Goal: Task Accomplishment & Management: Use online tool/utility

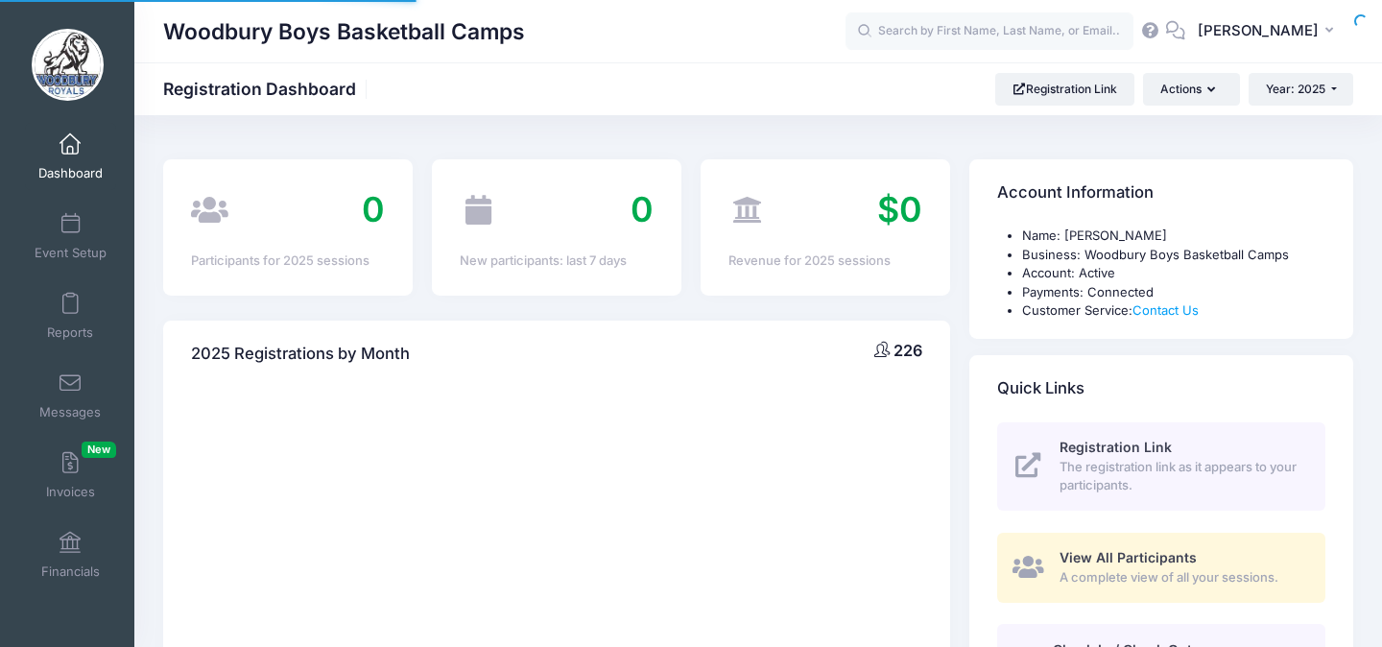
select select
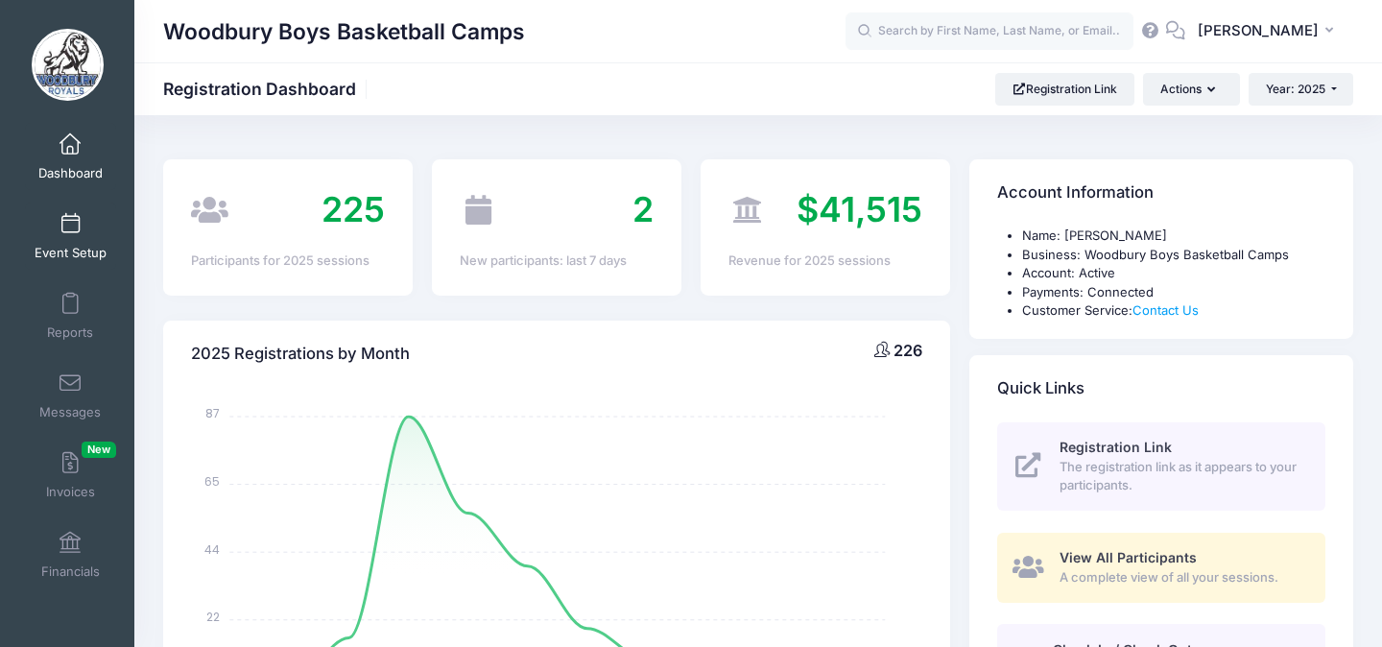
click at [78, 237] on link "Event Setup" at bounding box center [70, 236] width 91 height 67
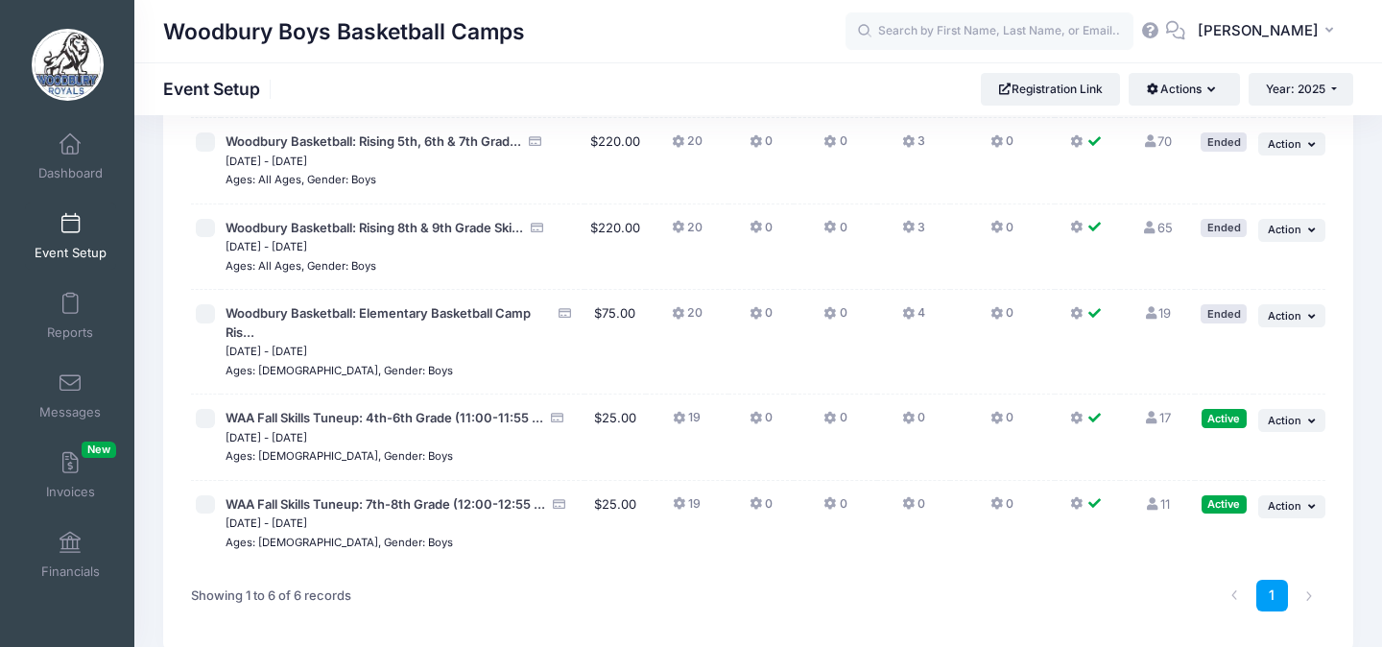
scroll to position [313, 0]
